Goal: Information Seeking & Learning: Learn about a topic

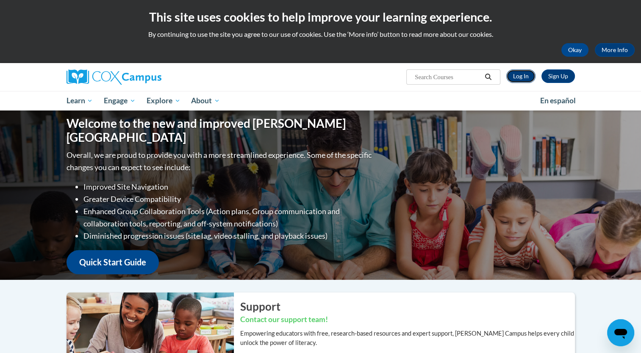
click at [526, 79] on link "Log In" at bounding box center [520, 76] width 29 height 14
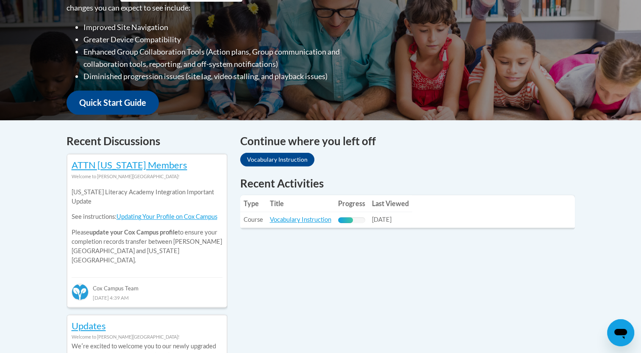
scroll to position [238, 0]
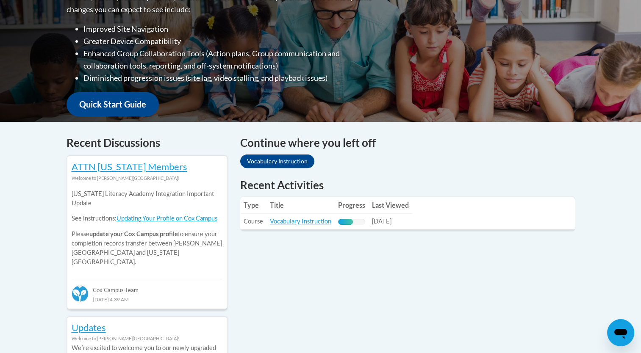
click at [349, 214] on td "Progress: 55% Complete" at bounding box center [352, 222] width 34 height 16
click at [315, 226] on td "Title: Vocabulary Instruction" at bounding box center [300, 222] width 68 height 16
click at [307, 225] on link "Vocabulary Instruction" at bounding box center [300, 221] width 61 height 7
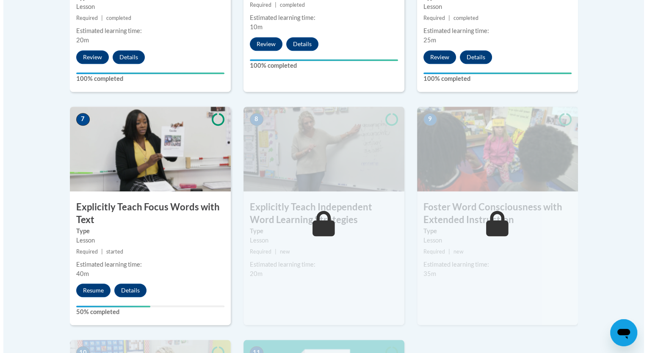
scroll to position [646, 0]
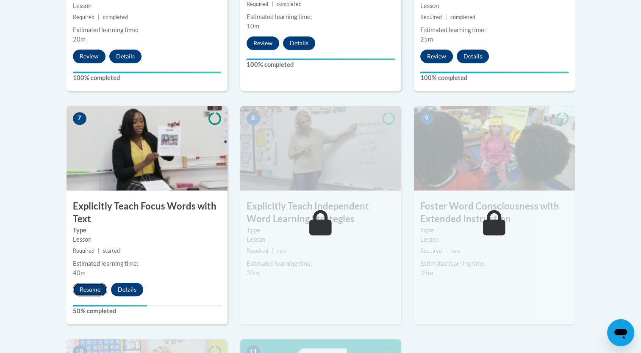
click at [98, 291] on button "Resume" at bounding box center [90, 290] width 34 height 14
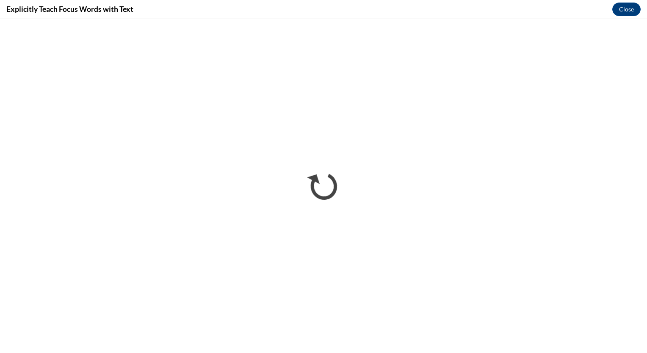
scroll to position [0, 0]
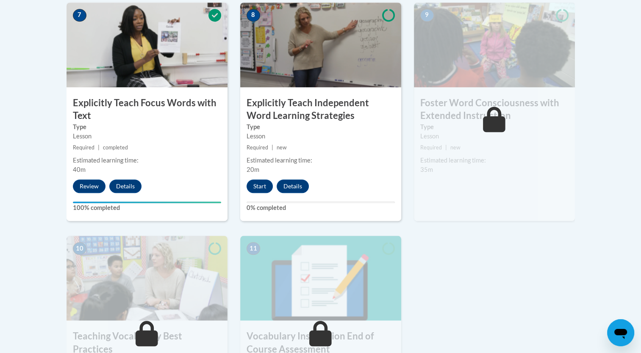
scroll to position [823, 0]
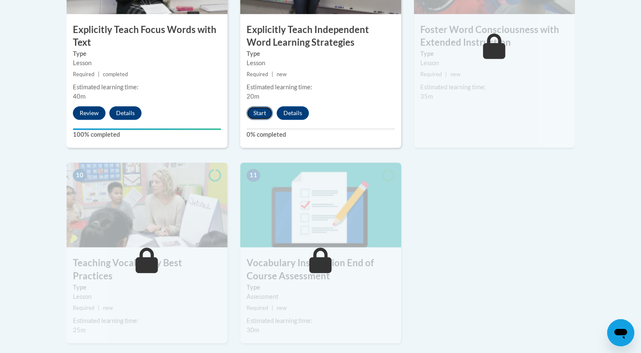
click at [261, 114] on button "Start" at bounding box center [259, 113] width 26 height 14
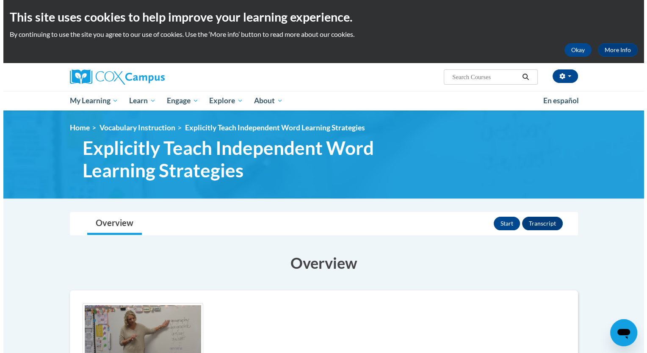
scroll to position [184, 0]
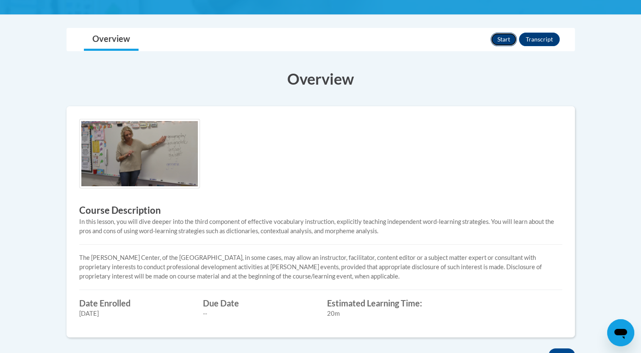
click at [494, 37] on button "Start" at bounding box center [503, 40] width 26 height 14
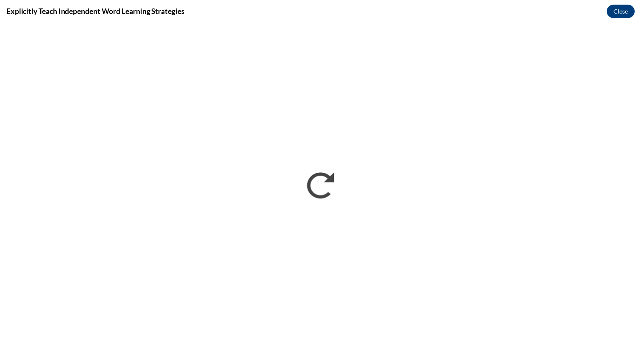
scroll to position [0, 0]
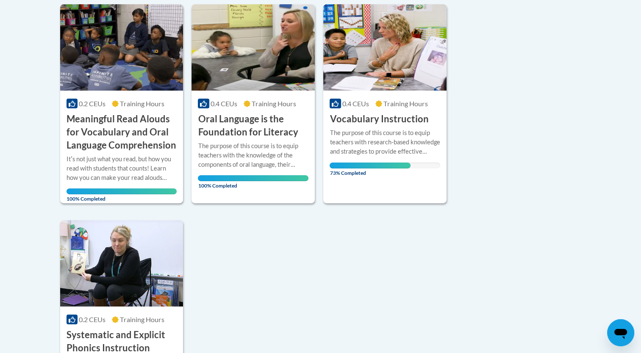
scroll to position [213, 0]
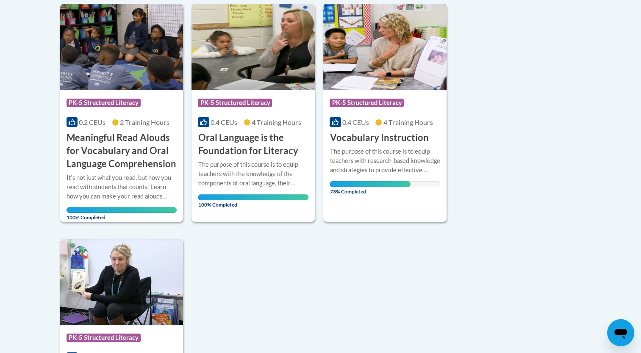
click at [364, 135] on h3 "Vocabulary Instruction" at bounding box center [378, 137] width 99 height 13
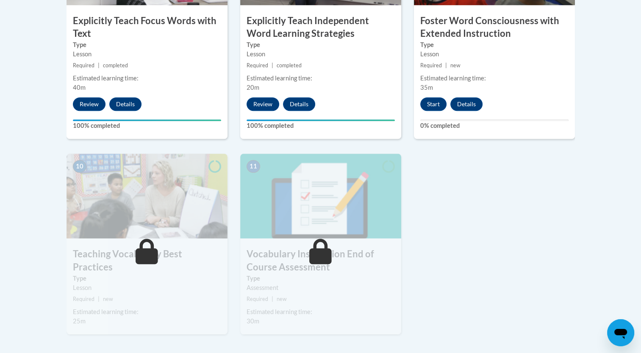
scroll to position [827, 0]
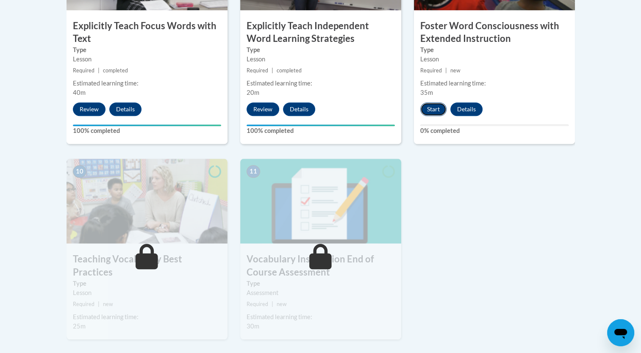
click at [432, 108] on button "Start" at bounding box center [433, 109] width 26 height 14
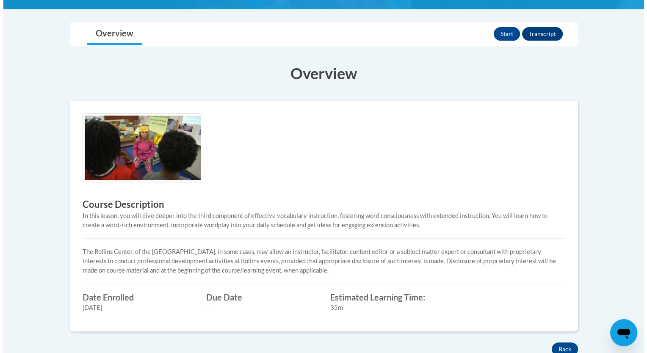
scroll to position [190, 0]
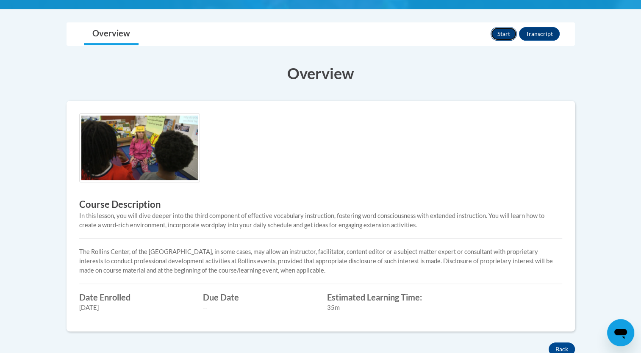
click at [500, 35] on button "Start" at bounding box center [503, 34] width 26 height 14
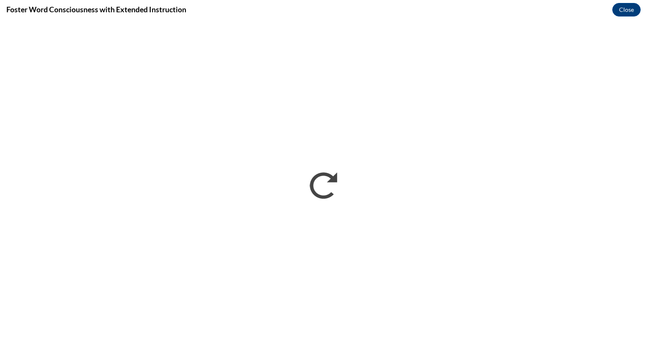
scroll to position [0, 0]
